Goal: Task Accomplishment & Management: Manage account settings

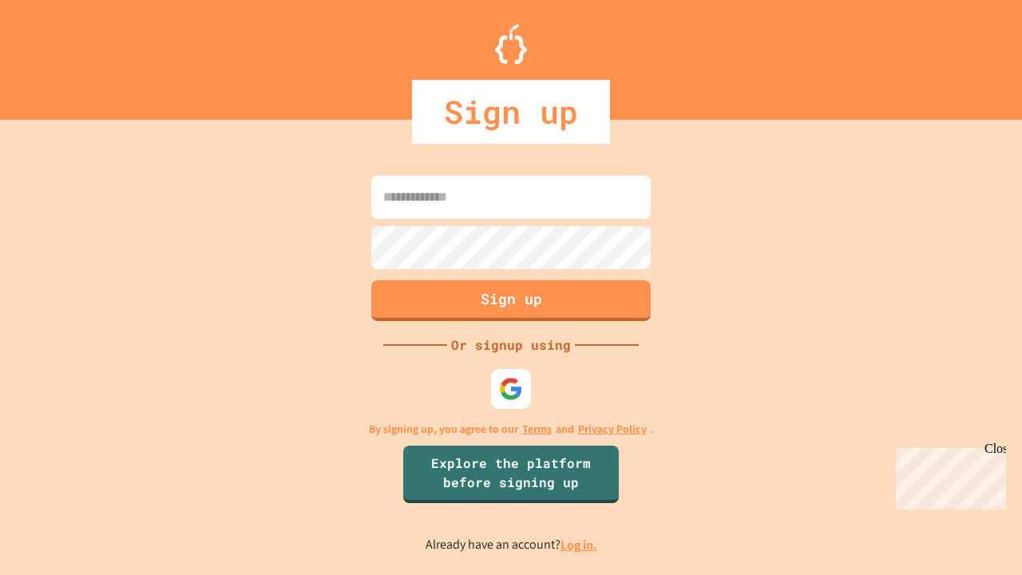
click at [580, 544] on link "Log in." at bounding box center [578, 544] width 37 height 17
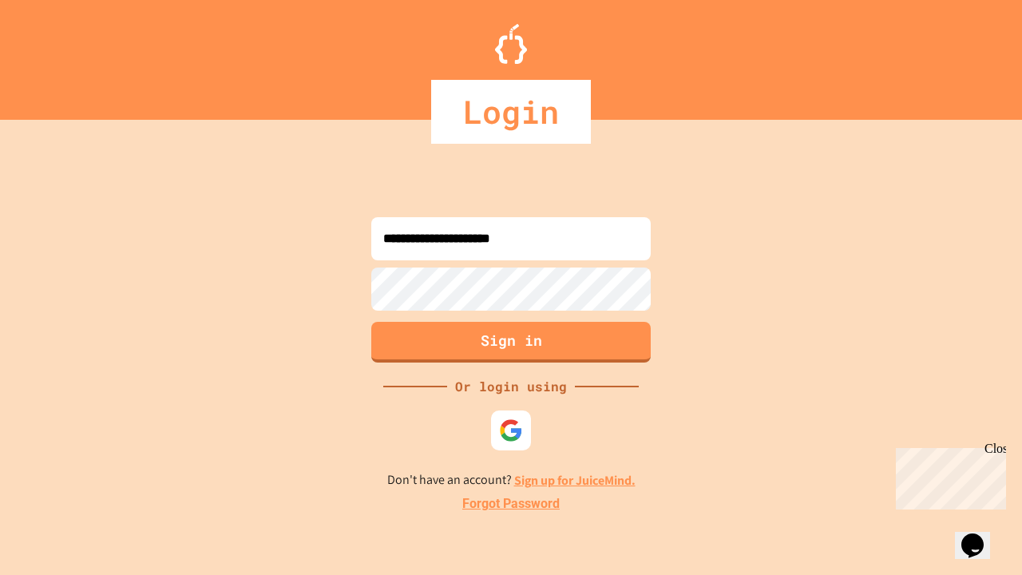
type input "**********"
